Goal: Task Accomplishment & Management: Manage account settings

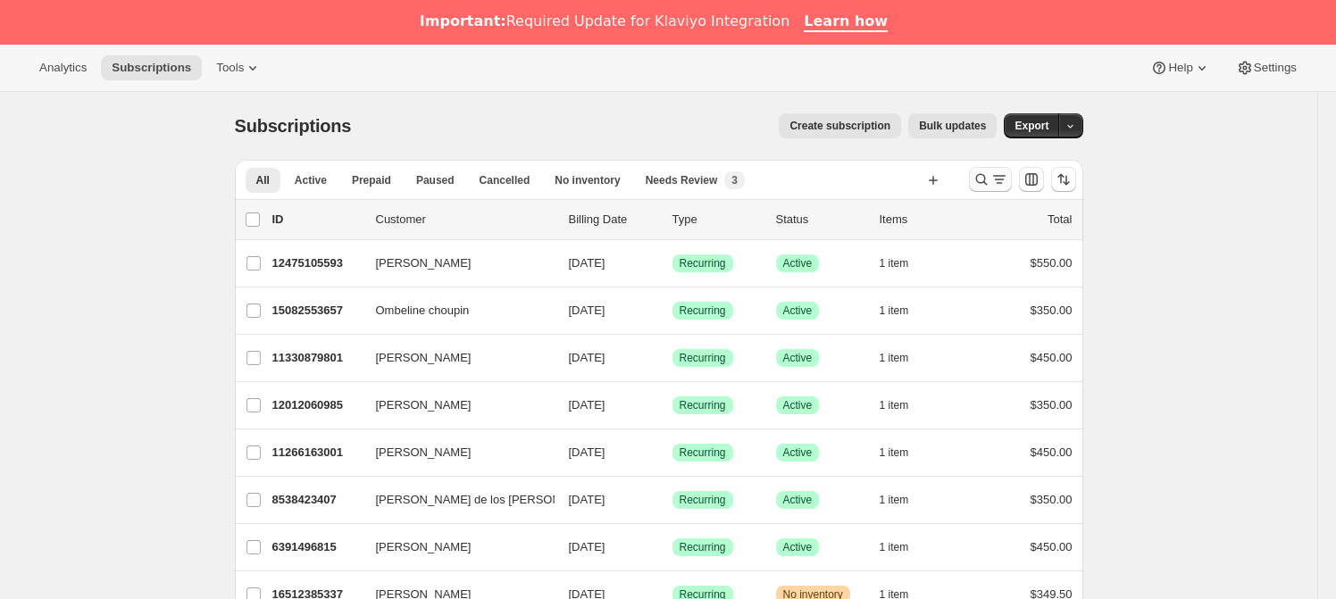
click at [983, 172] on icon "Search and filter results" at bounding box center [982, 180] width 18 height 18
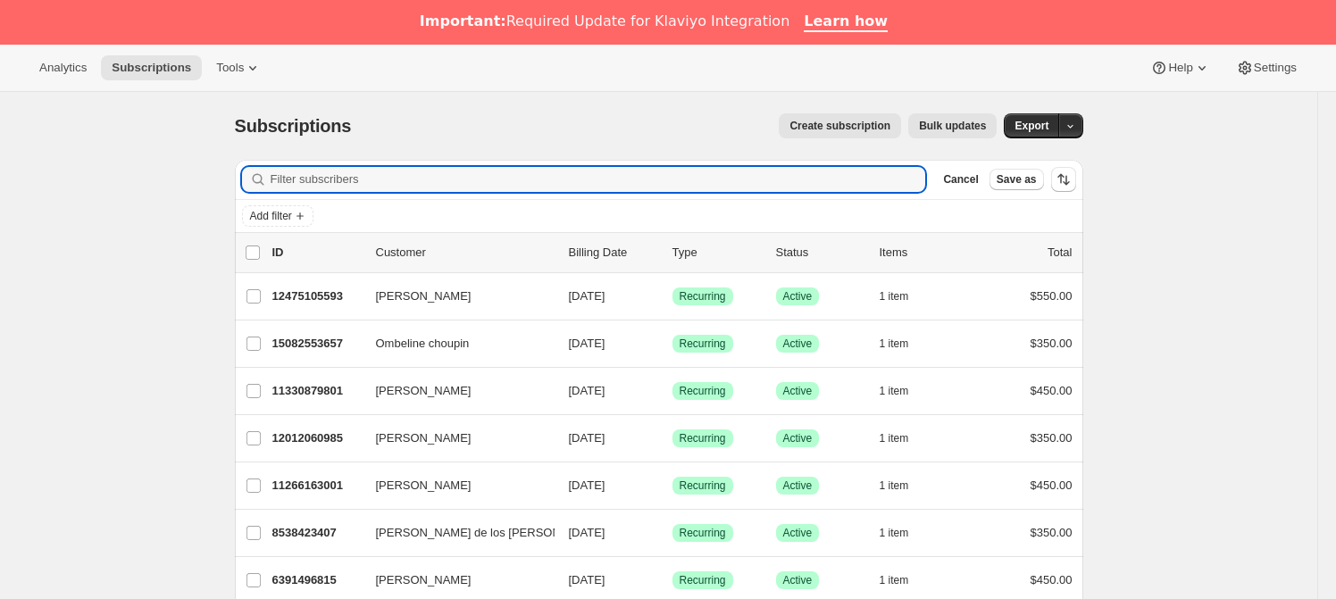
drag, startPoint x: 562, startPoint y: 186, endPoint x: 247, endPoint y: 176, distance: 315.5
click at [247, 176] on div at bounding box center [584, 179] width 684 height 25
paste input "[EMAIL_ADDRESS][PERSON_NAME][DOMAIN_NAME]"
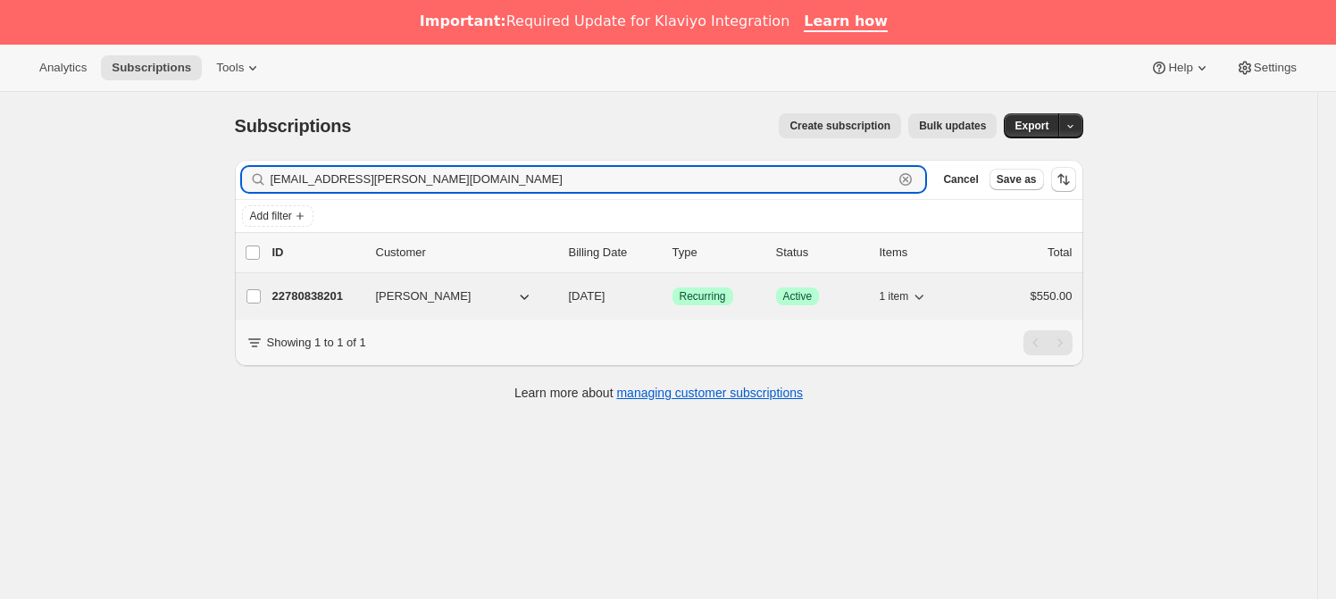
type input "[EMAIL_ADDRESS][PERSON_NAME][DOMAIN_NAME]"
click at [320, 295] on p "22780838201" at bounding box center [316, 297] width 89 height 18
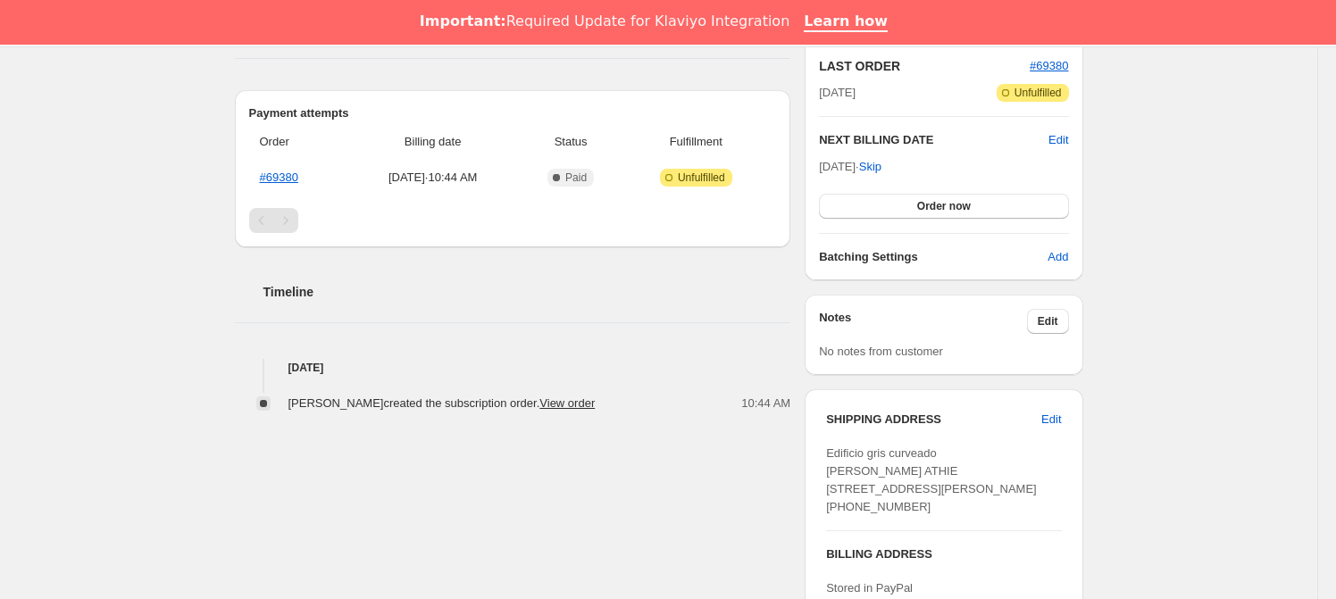
scroll to position [451, 0]
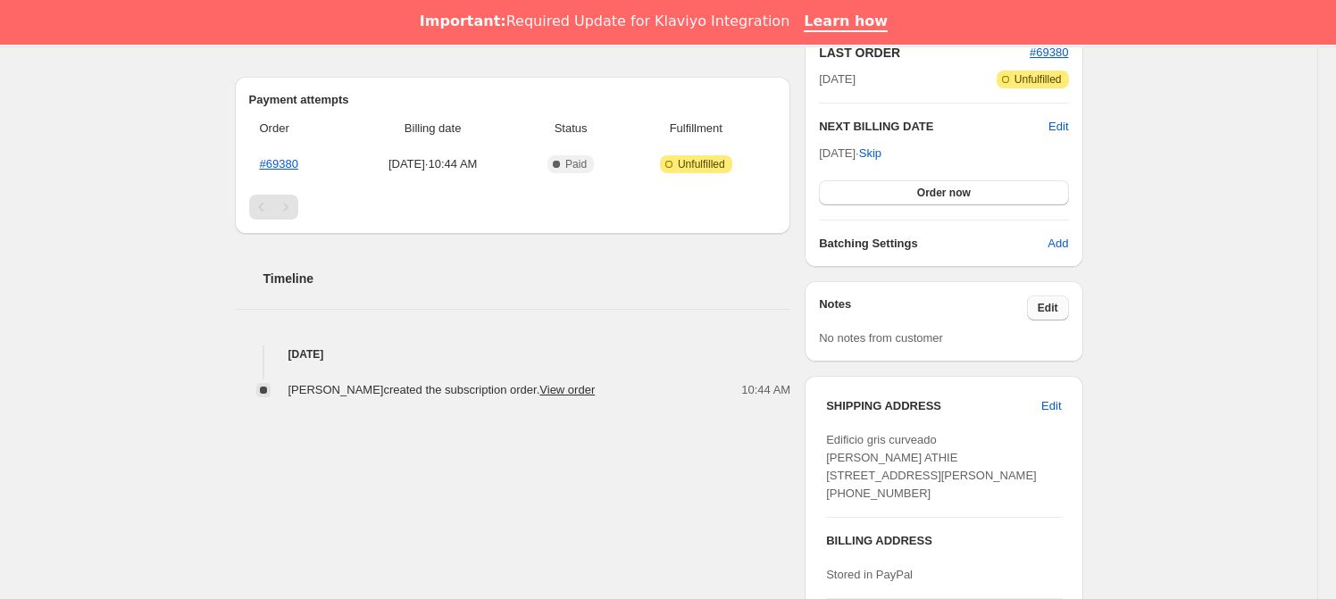
click at [1045, 309] on span "Edit" at bounding box center [1048, 308] width 21 height 14
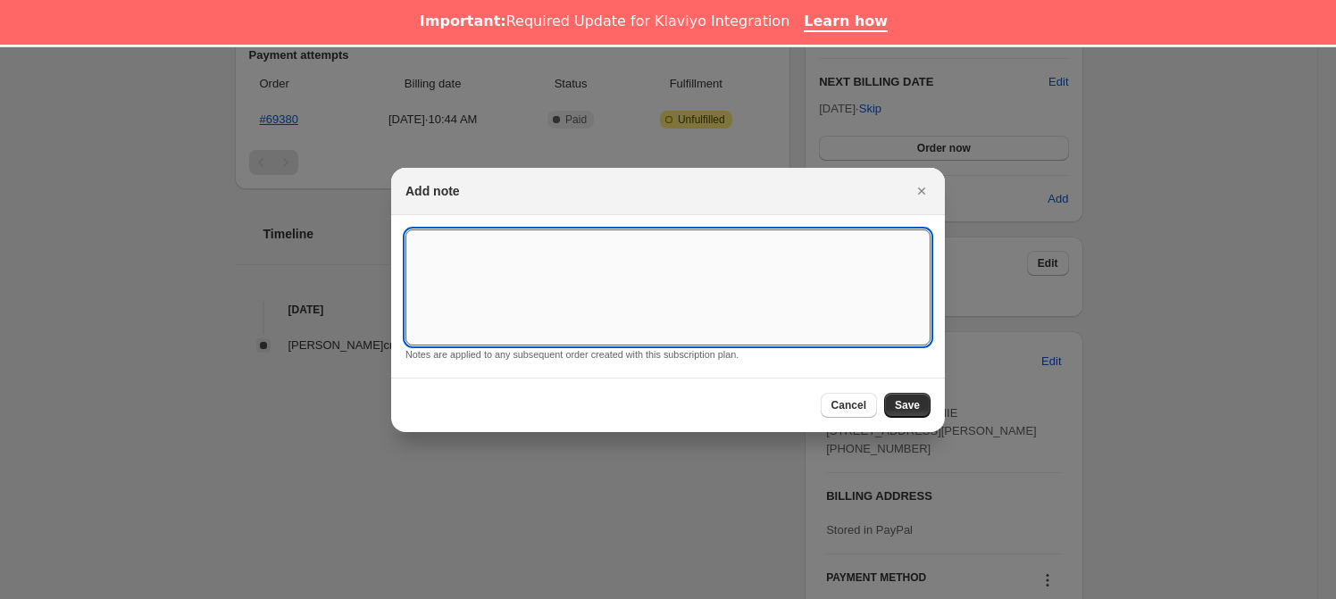
click at [564, 310] on textarea ":rci:" at bounding box center [668, 288] width 525 height 116
type textarea "*SUSK CONFIRM*"
click at [907, 407] on span "Save" at bounding box center [907, 405] width 25 height 14
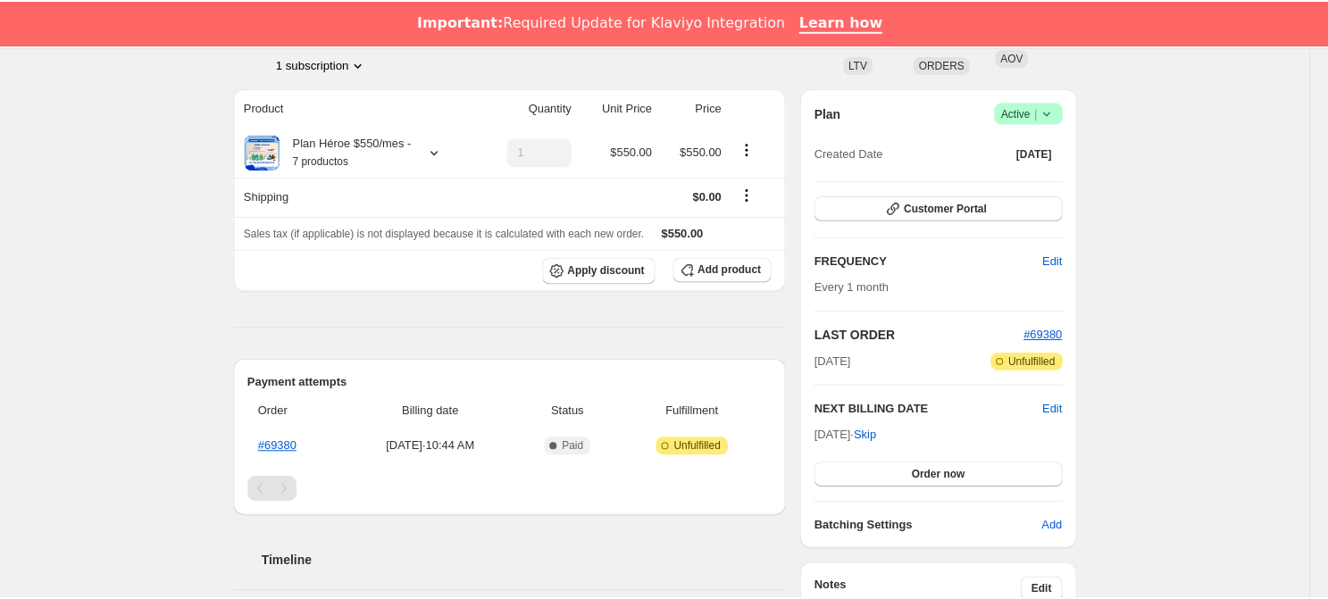
scroll to position [451, 0]
